Goal: Task Accomplishment & Management: Use online tool/utility

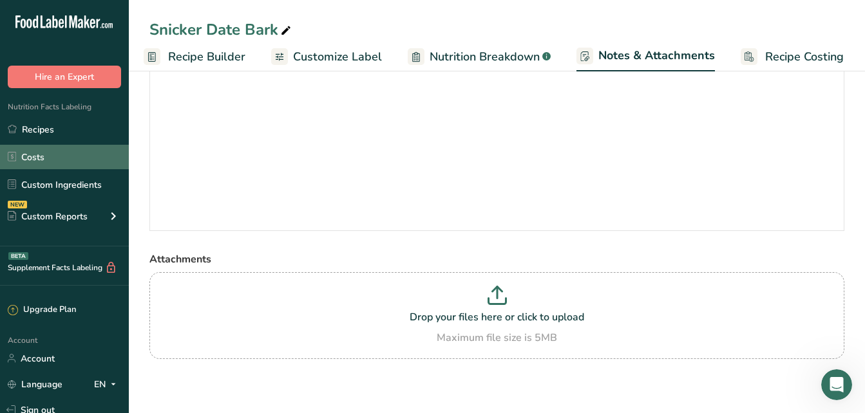
click at [64, 151] on link "Costs" at bounding box center [64, 157] width 129 height 24
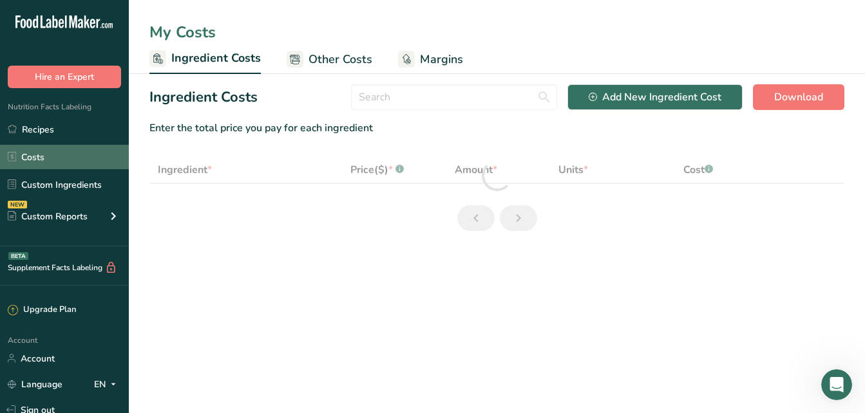
select select "5"
select select "12"
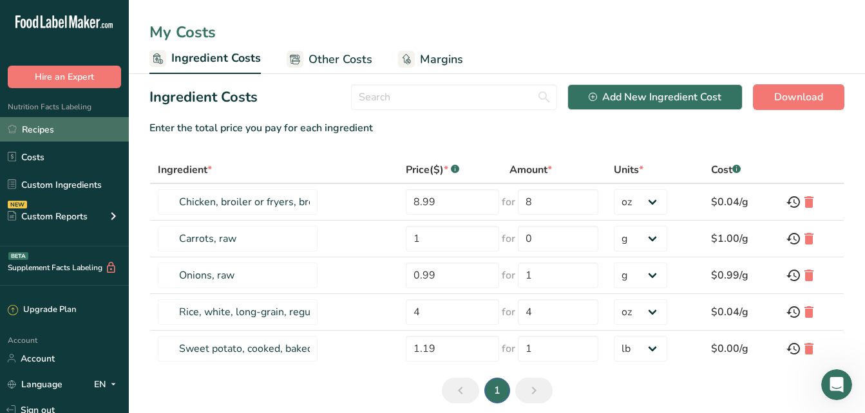
click at [42, 130] on link "Recipes" at bounding box center [64, 129] width 129 height 24
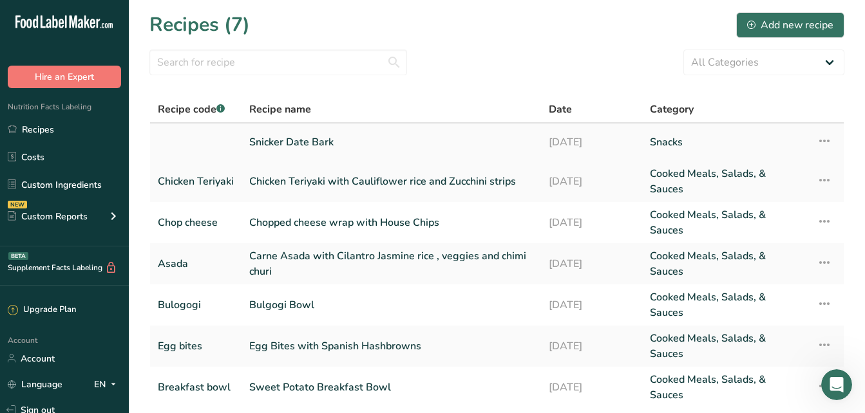
click at [289, 140] on link "Snicker Date Bark" at bounding box center [391, 142] width 284 height 27
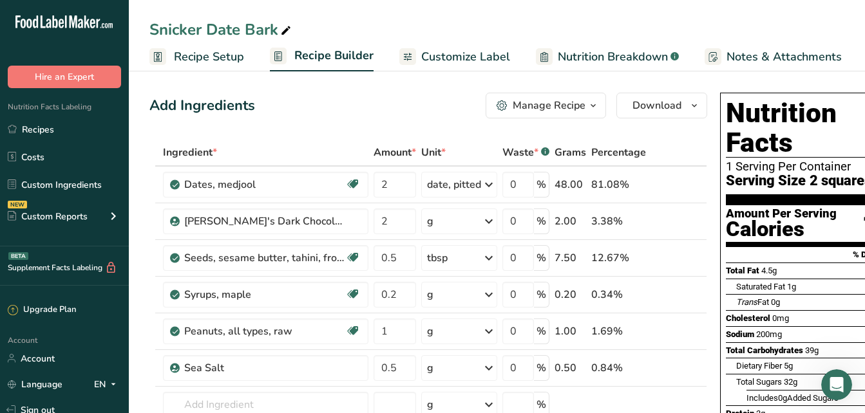
click at [226, 56] on span "Recipe Setup" at bounding box center [209, 56] width 70 height 17
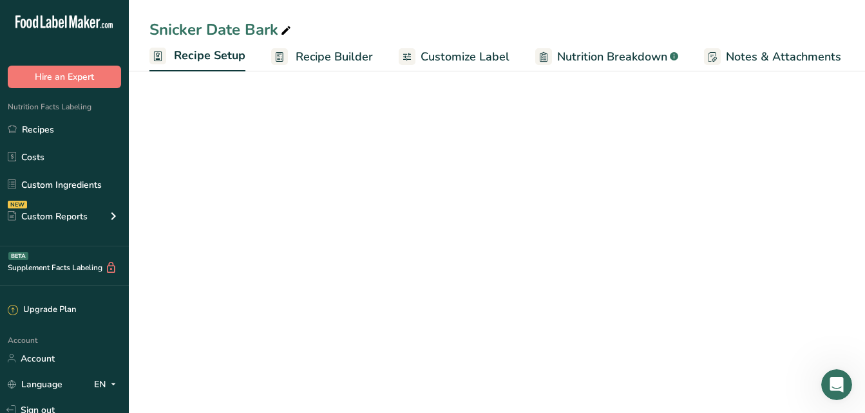
scroll to position [0, 5]
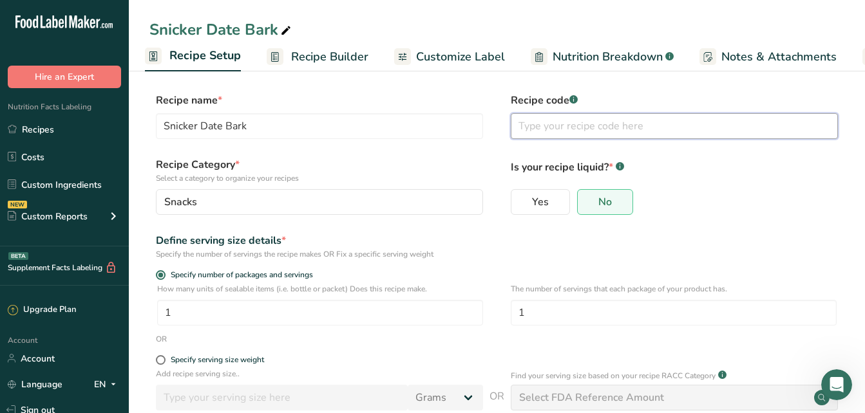
click at [564, 128] on input "text" at bounding box center [674, 126] width 327 height 26
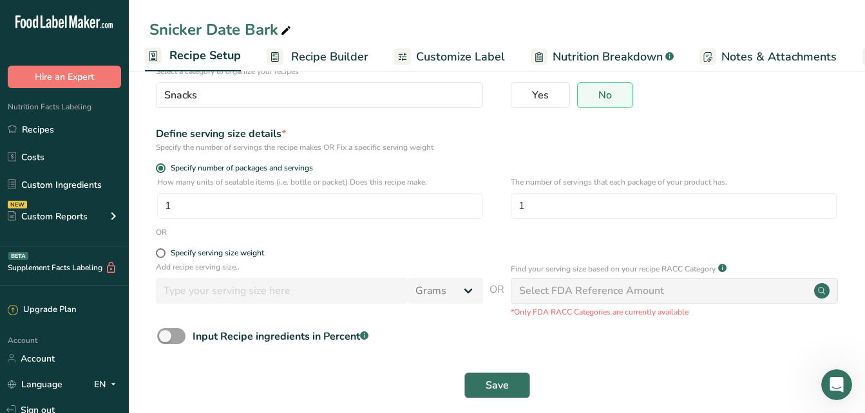
type input "Snicker Date Bark"
click at [489, 378] on span "Save" at bounding box center [496, 385] width 23 height 15
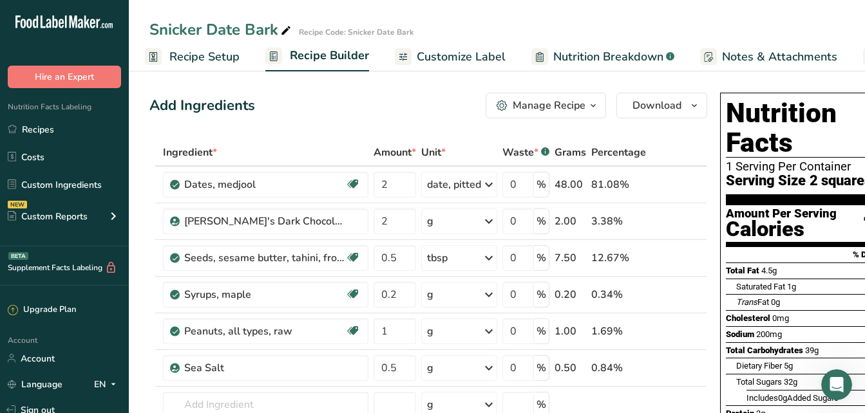
click at [450, 57] on span "Customize Label" at bounding box center [461, 56] width 89 height 17
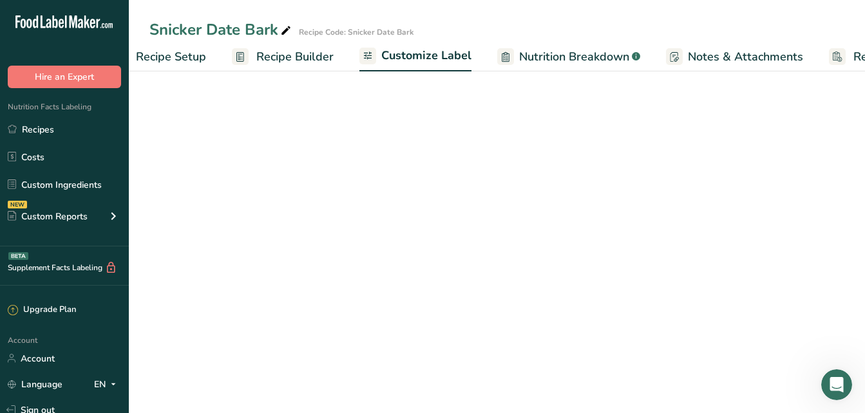
scroll to position [0, 126]
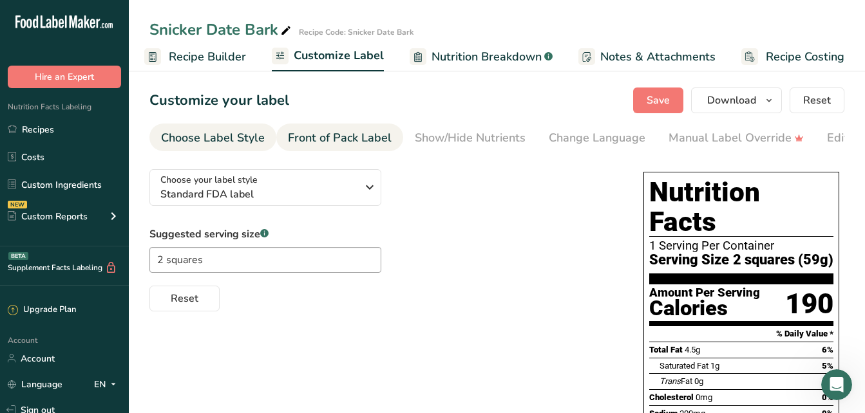
click at [346, 141] on div "Front of Pack Label" at bounding box center [340, 137] width 104 height 17
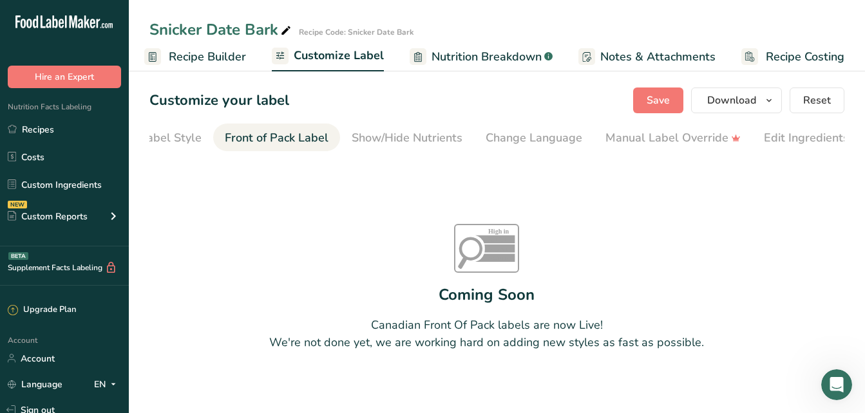
scroll to position [0, 125]
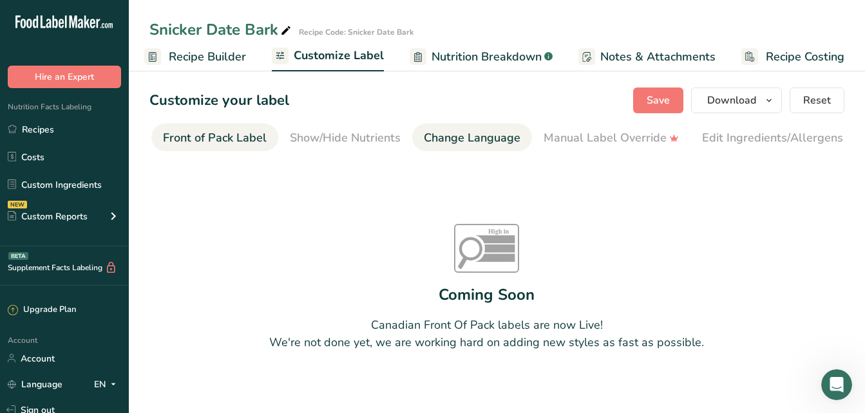
click at [435, 128] on link "Change Language" at bounding box center [472, 138] width 97 height 29
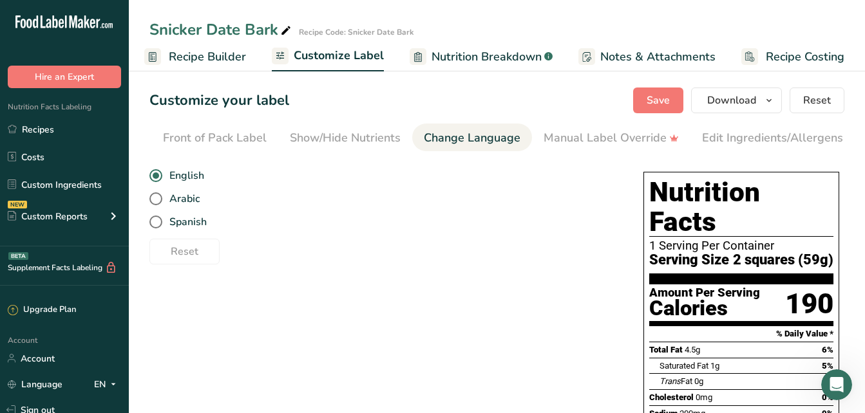
scroll to position [0, 256]
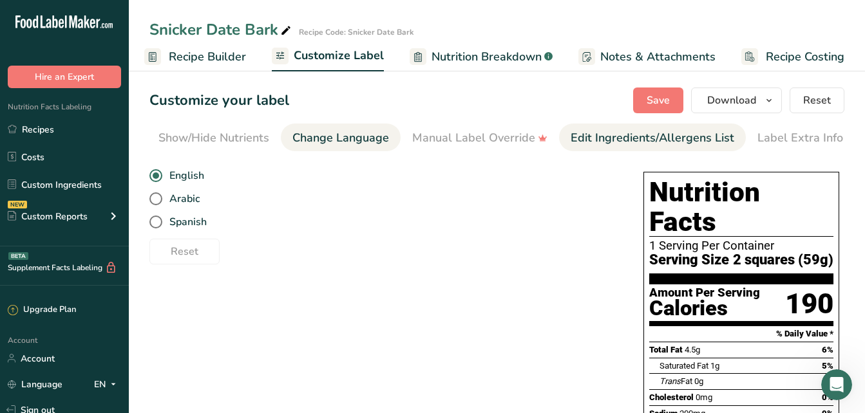
click at [594, 138] on div "Edit Ingredients/Allergens List" at bounding box center [652, 137] width 164 height 17
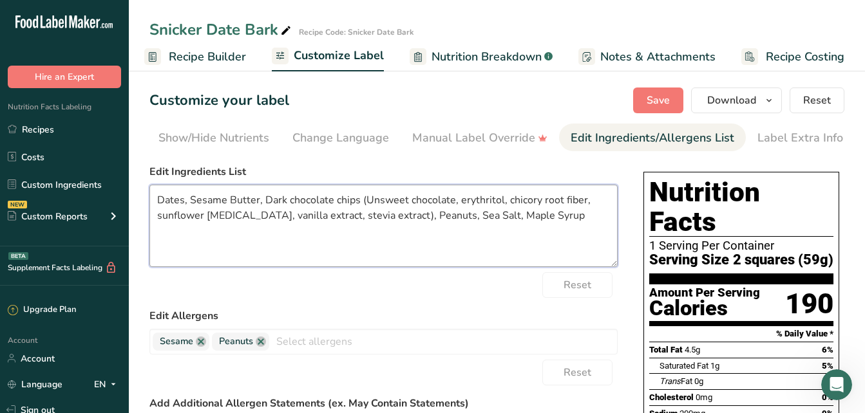
drag, startPoint x: 256, startPoint y: 202, endPoint x: 189, endPoint y: 201, distance: 67.0
click at [189, 201] on textarea "Dates, Sesame Butter, Dark chocolate chips (Unsweet chocolate, erythritol, chic…" at bounding box center [383, 226] width 468 height 82
click at [256, 203] on textarea "Dates, Sesame Butter, Dark chocolate chips (Unsweet chocolate, erythritol, chic…" at bounding box center [383, 226] width 468 height 82
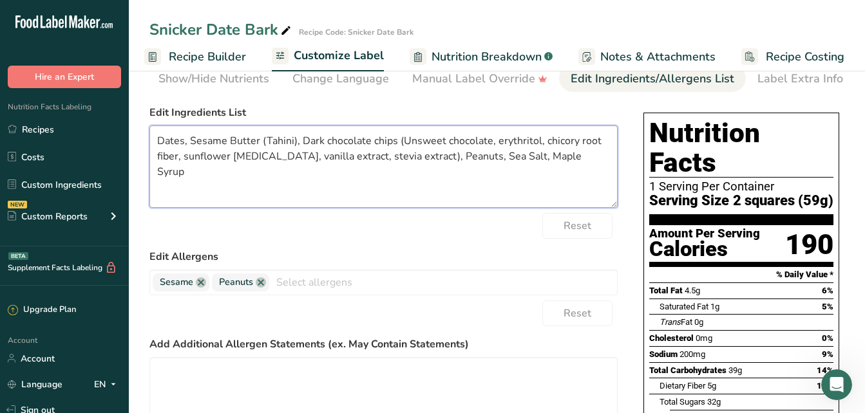
scroll to position [0, 0]
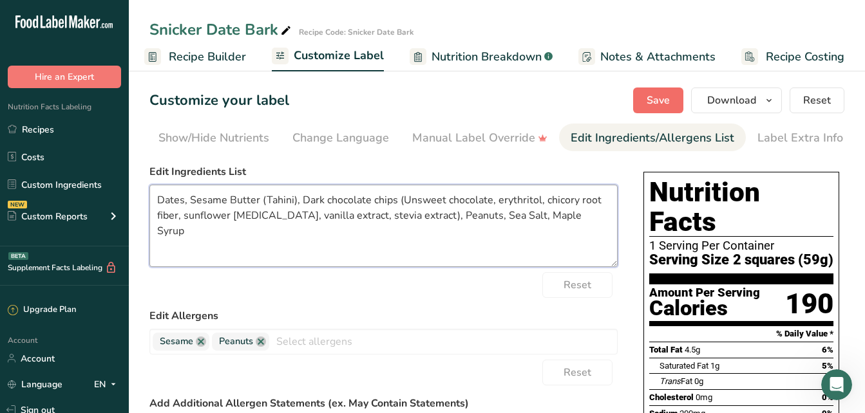
type textarea "Dates, Sesame Butter (Tahini), Dark chocolate chips (Unsweet chocolate, erythri…"
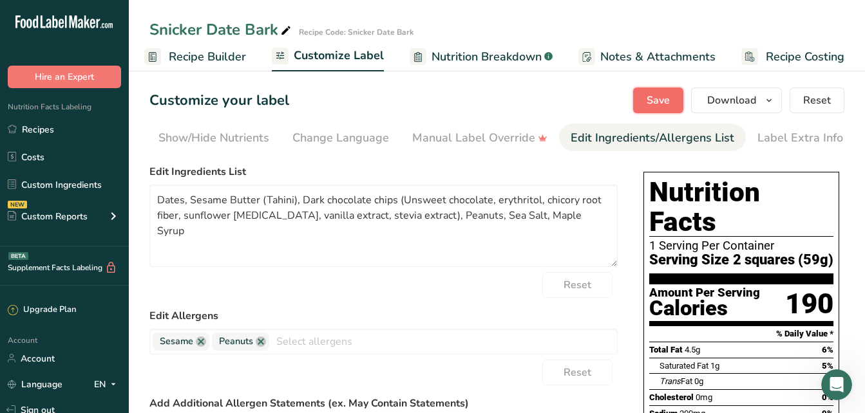
click at [643, 97] on button "Save" at bounding box center [658, 101] width 50 height 26
click at [809, 131] on div "Label Extra Info" at bounding box center [800, 137] width 86 height 17
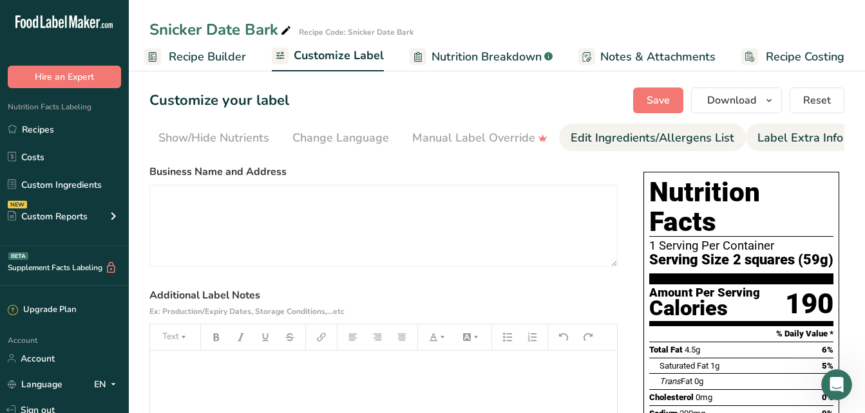
click at [686, 142] on div "Edit Ingredients/Allergens List" at bounding box center [652, 137] width 164 height 17
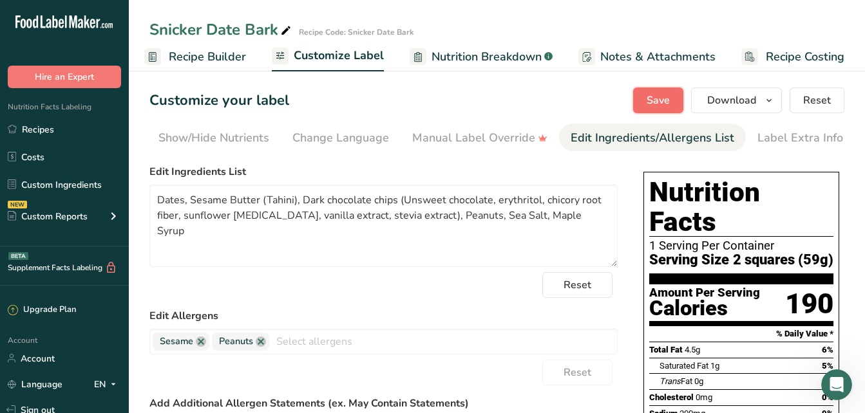
click at [651, 104] on span "Save" at bounding box center [657, 100] width 23 height 15
click at [313, 55] on span "Customize Label" at bounding box center [339, 55] width 90 height 17
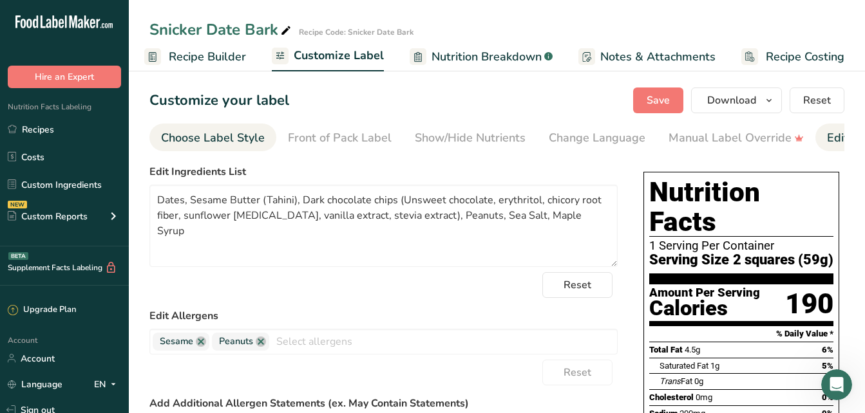
click at [241, 134] on div "Choose Label Style" at bounding box center [213, 137] width 104 height 17
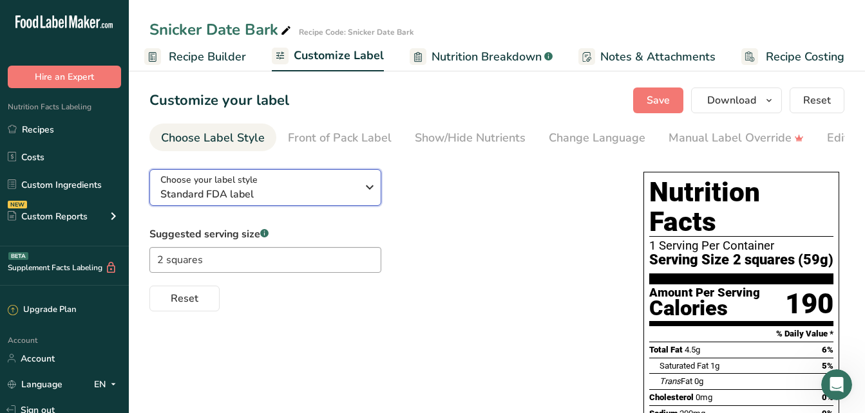
click at [329, 194] on span "Standard FDA label" at bounding box center [258, 194] width 196 height 15
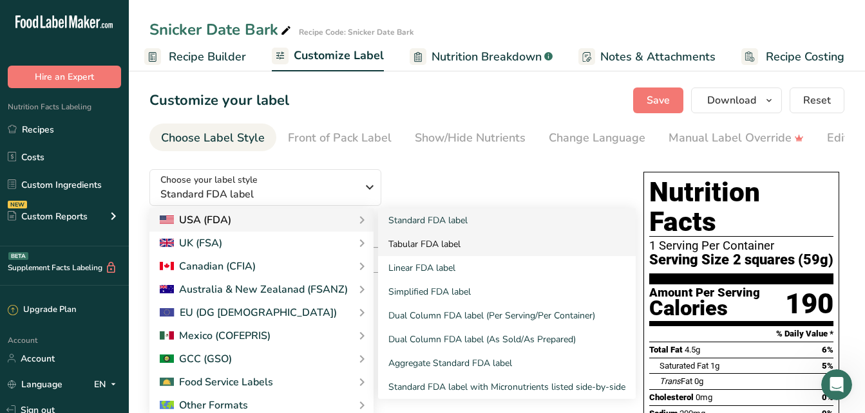
click at [433, 248] on link "Tabular FDA label" at bounding box center [507, 244] width 258 height 24
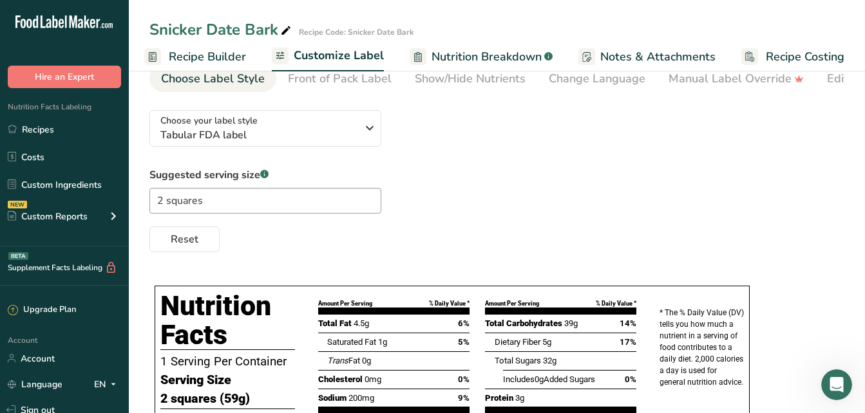
scroll to position [60, 0]
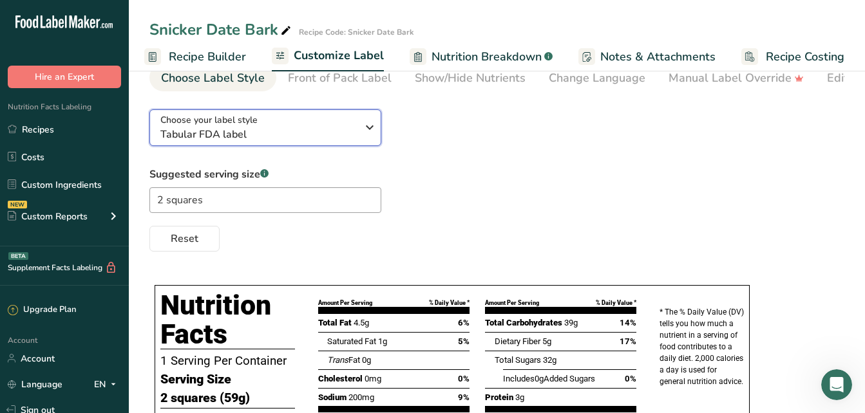
click at [367, 127] on icon "button" at bounding box center [369, 127] width 15 height 23
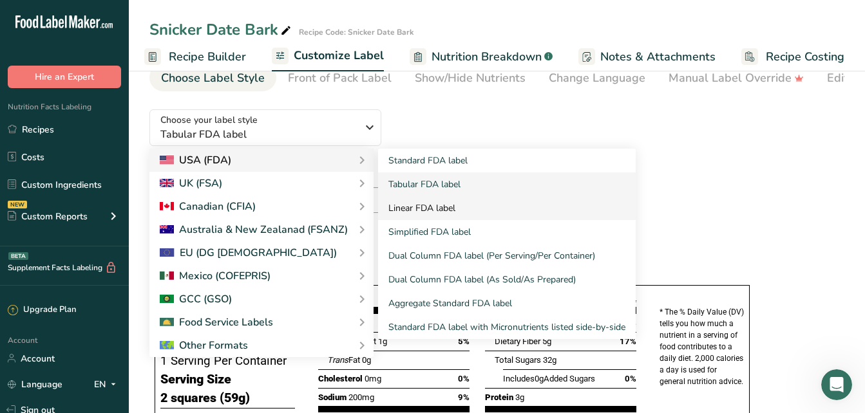
click at [415, 204] on link "Linear FDA label" at bounding box center [507, 208] width 258 height 24
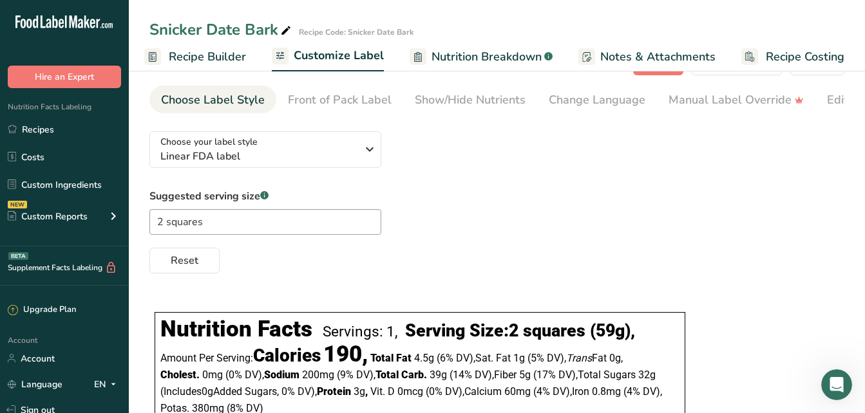
scroll to position [39, 0]
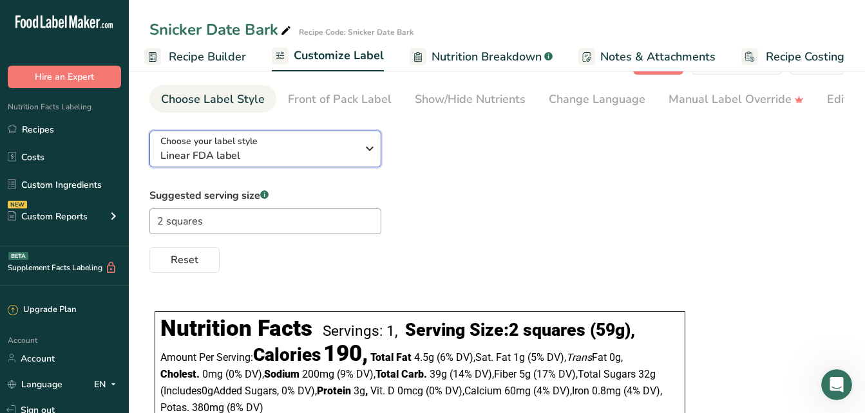
click at [368, 154] on icon "button" at bounding box center [369, 148] width 15 height 23
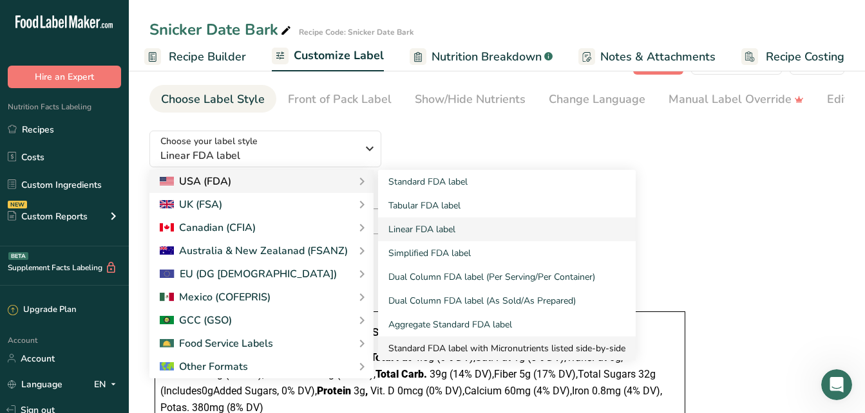
click at [459, 351] on link "Standard FDA label with Micronutrients listed side-by-side" at bounding box center [507, 349] width 258 height 24
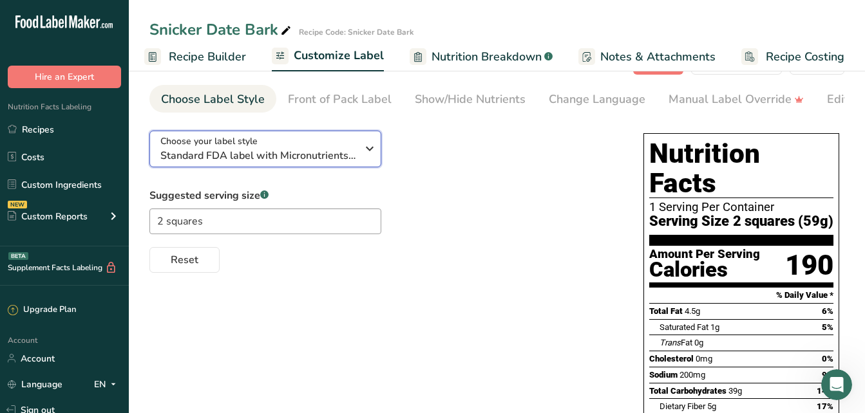
click at [371, 146] on icon "button" at bounding box center [369, 148] width 15 height 23
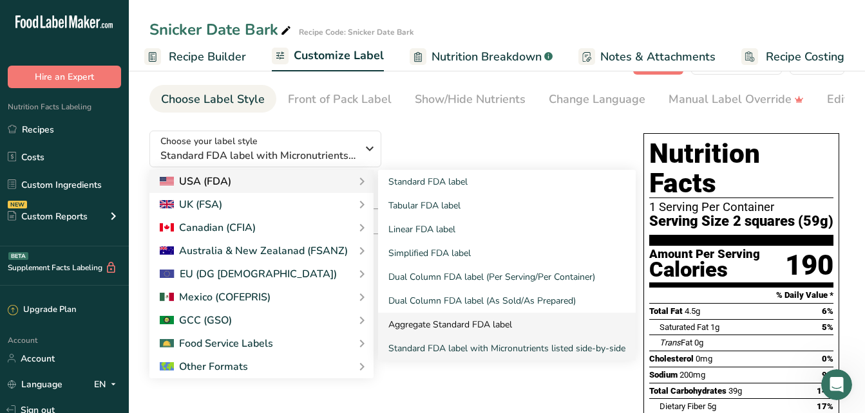
click at [451, 325] on link "Aggregate Standard FDA label" at bounding box center [507, 325] width 258 height 24
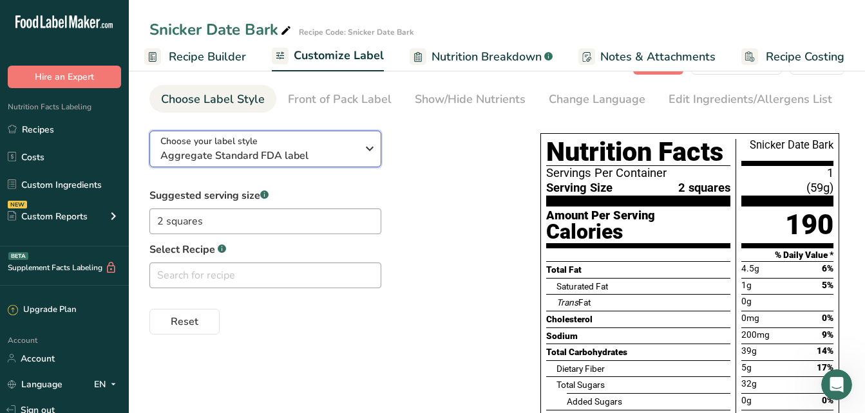
click at [366, 151] on icon "button" at bounding box center [369, 148] width 15 height 23
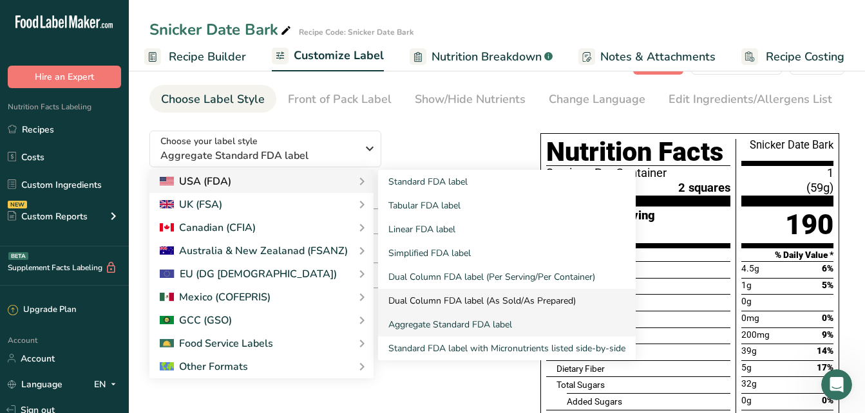
click at [445, 299] on link "Dual Column FDA label (As Sold/As Prepared)" at bounding box center [507, 301] width 258 height 24
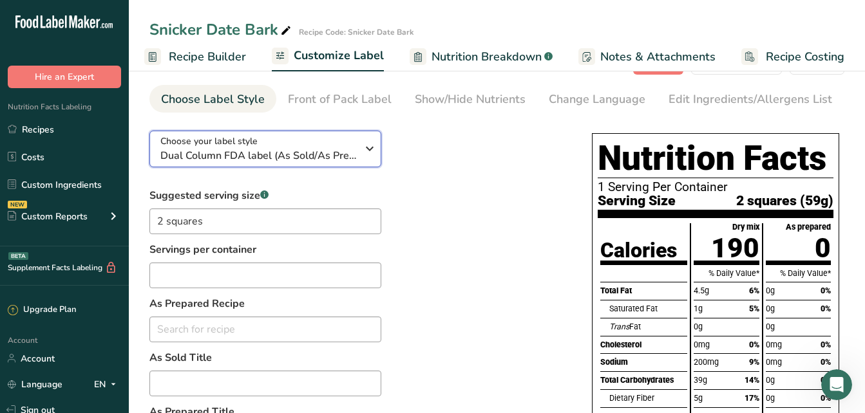
click at [371, 160] on icon "button" at bounding box center [369, 148] width 15 height 23
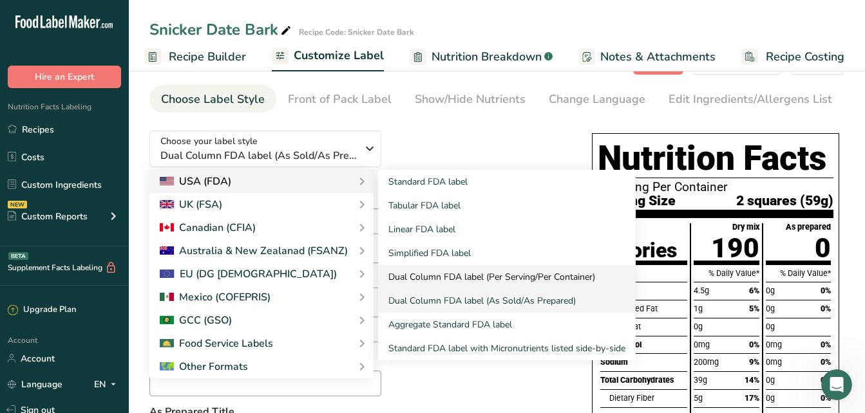
click at [435, 270] on link "Dual Column FDA label (Per Serving/Per Container)" at bounding box center [507, 277] width 258 height 24
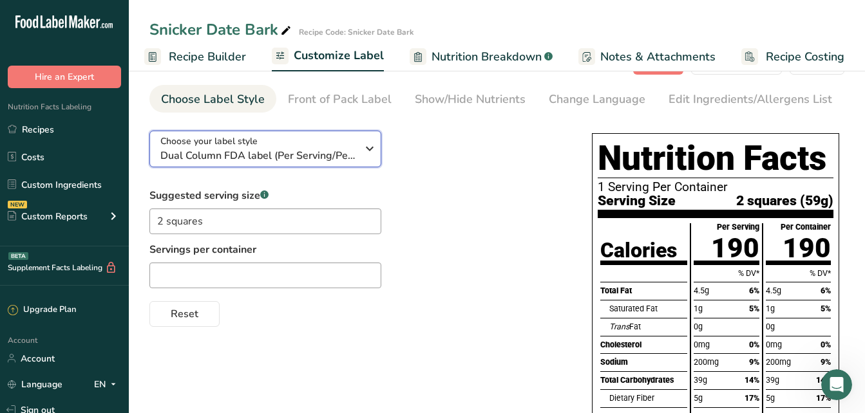
click at [375, 157] on icon "button" at bounding box center [369, 148] width 15 height 23
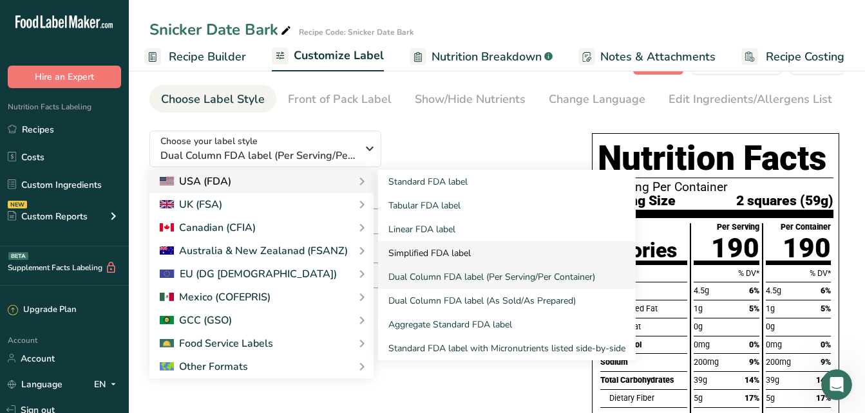
click at [419, 252] on link "Simplified FDA label" at bounding box center [507, 253] width 258 height 24
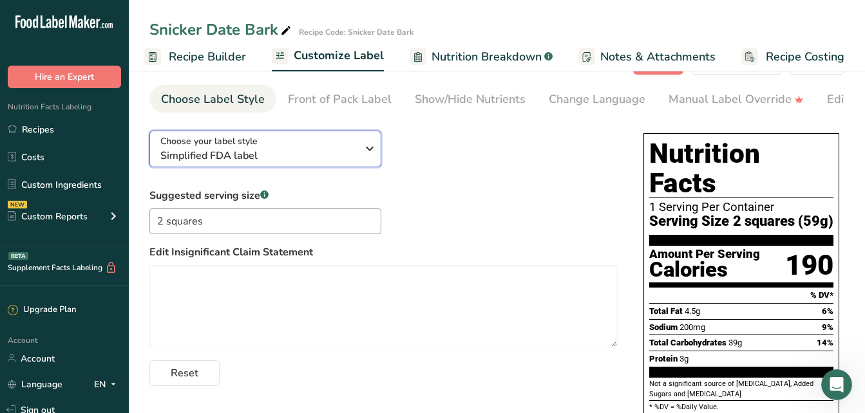
click at [370, 152] on icon "button" at bounding box center [369, 148] width 15 height 23
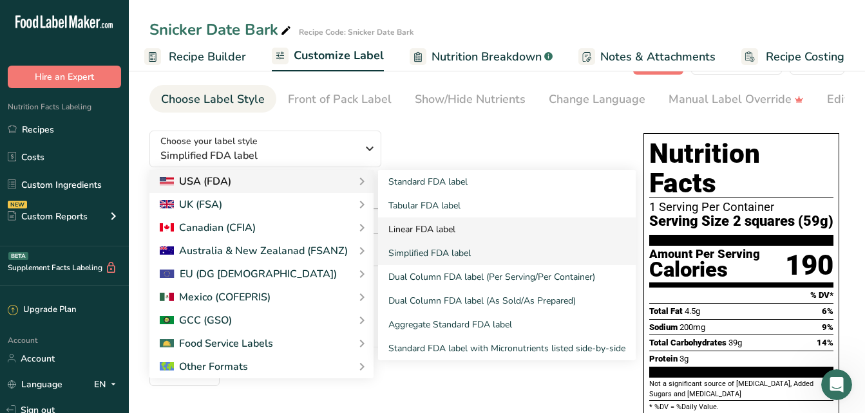
click at [406, 237] on link "Linear FDA label" at bounding box center [507, 230] width 258 height 24
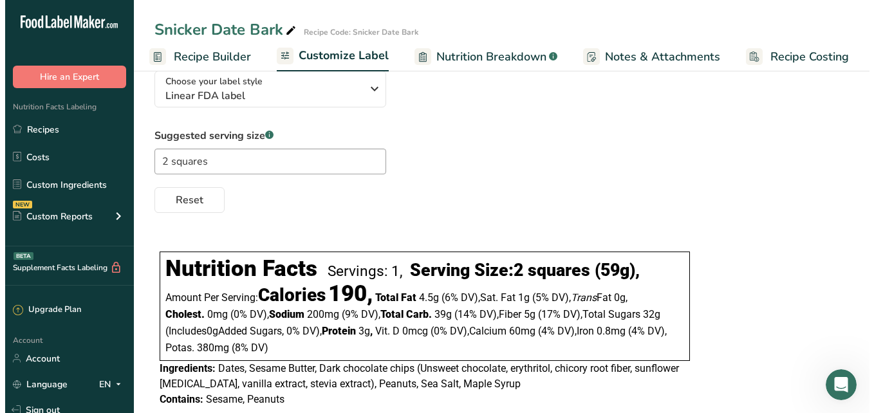
scroll to position [0, 0]
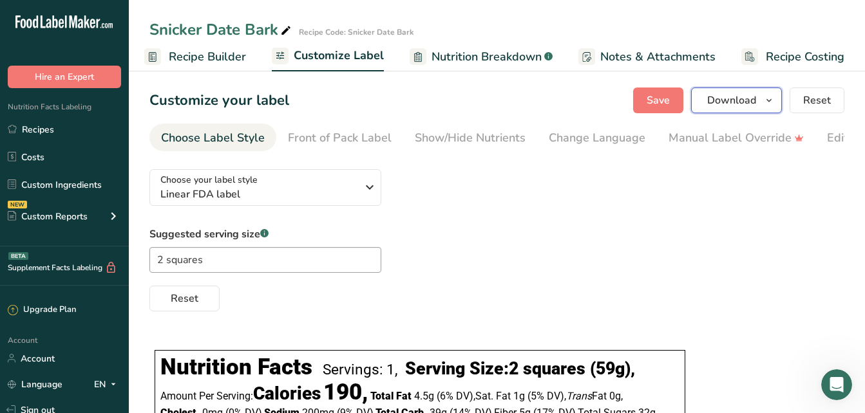
click at [738, 105] on span "Download" at bounding box center [731, 100] width 49 height 15
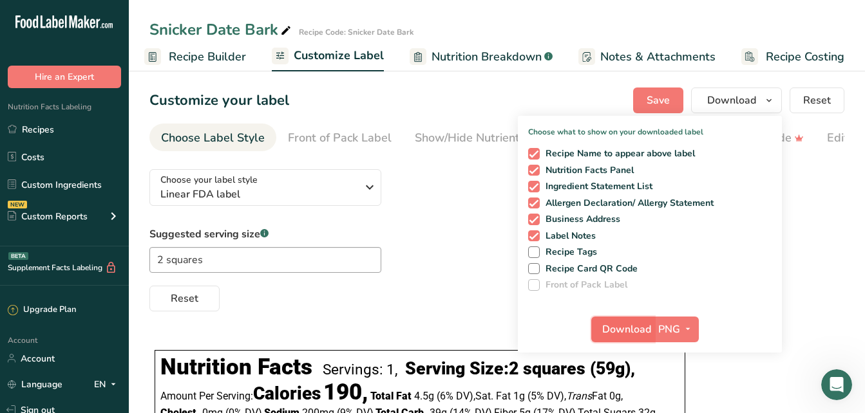
click at [625, 323] on span "Download" at bounding box center [626, 329] width 49 height 15
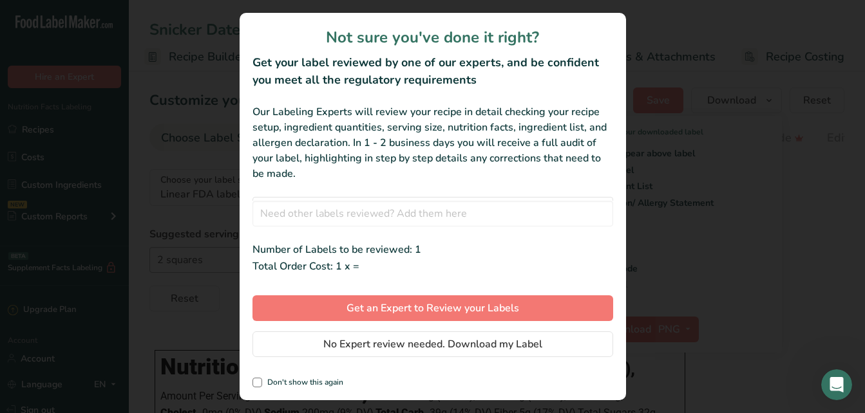
scroll to position [0, 116]
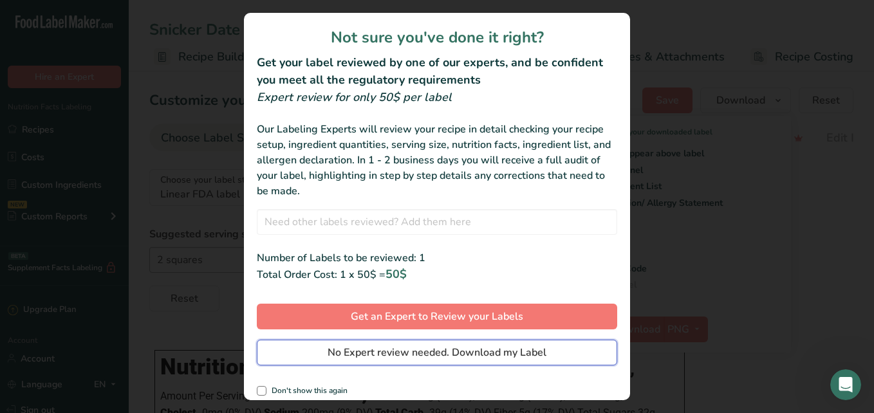
click at [564, 357] on button "No Expert review needed. Download my Label" at bounding box center [437, 353] width 361 height 26
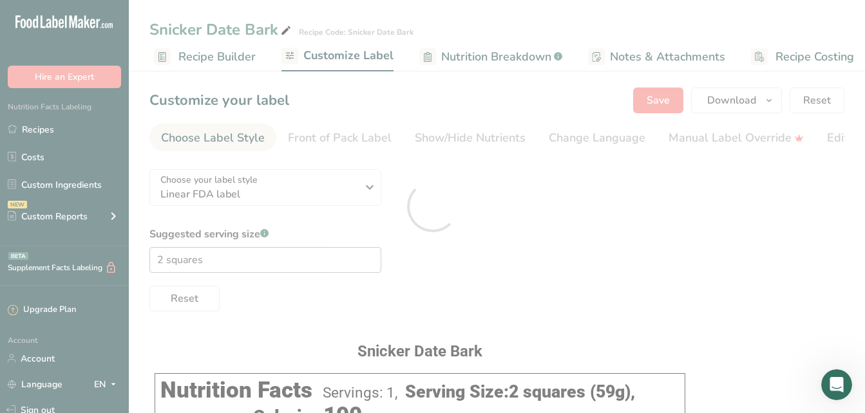
scroll to position [0, 0]
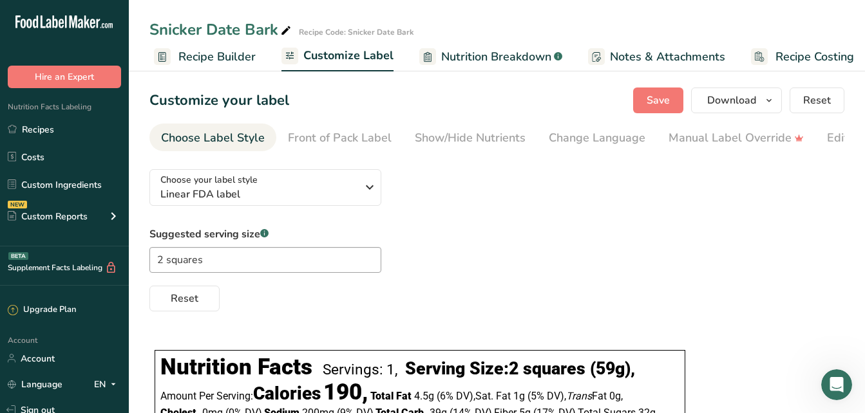
click at [367, 102] on div "Customize your label Save Download Choose what to show on your downloaded label…" at bounding box center [496, 101] width 695 height 26
click at [57, 135] on link "Recipes" at bounding box center [64, 129] width 129 height 24
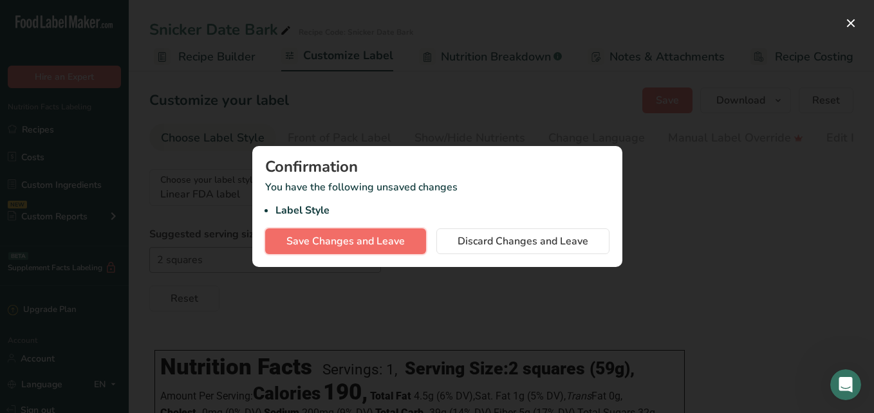
click at [334, 240] on span "Save Changes and Leave" at bounding box center [345, 241] width 118 height 15
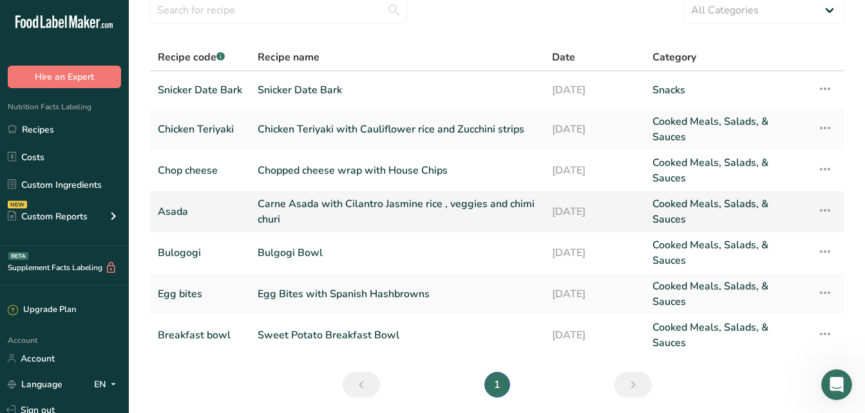
scroll to position [52, 0]
